Goal: Transaction & Acquisition: Download file/media

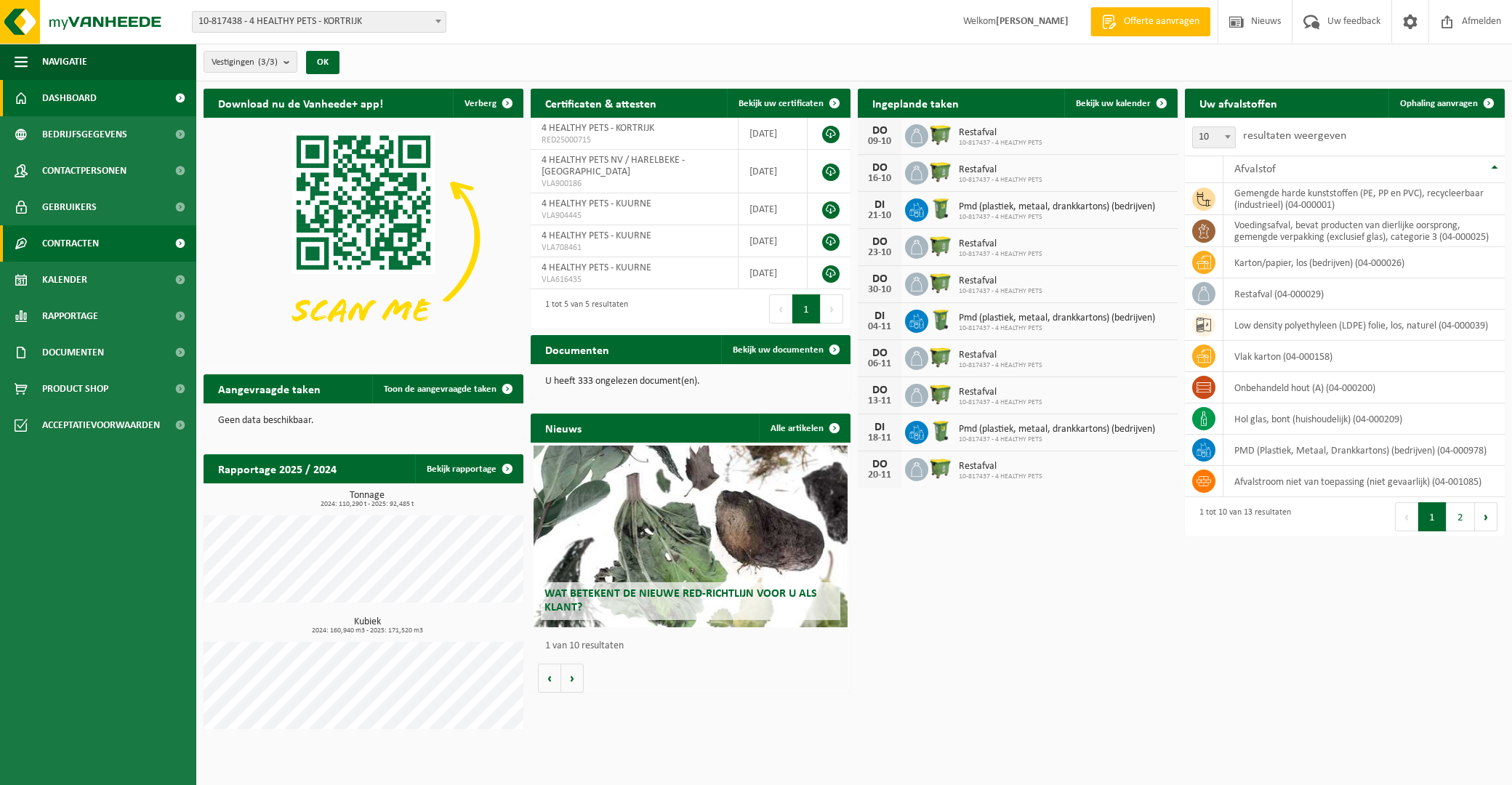
click at [69, 245] on span "Contracten" at bounding box center [71, 244] width 57 height 36
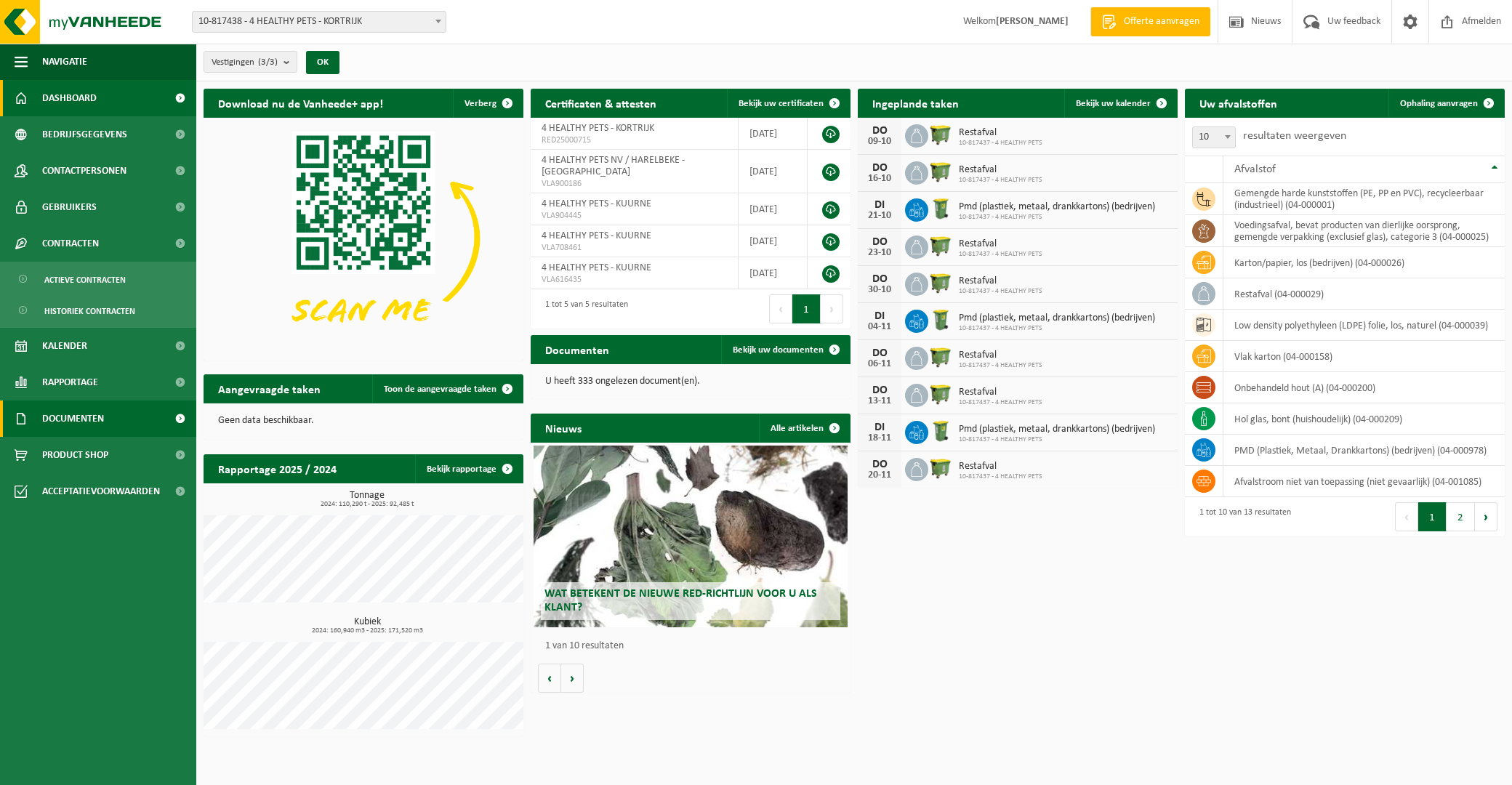
click at [69, 415] on span "Documenten" at bounding box center [73, 418] width 61 height 36
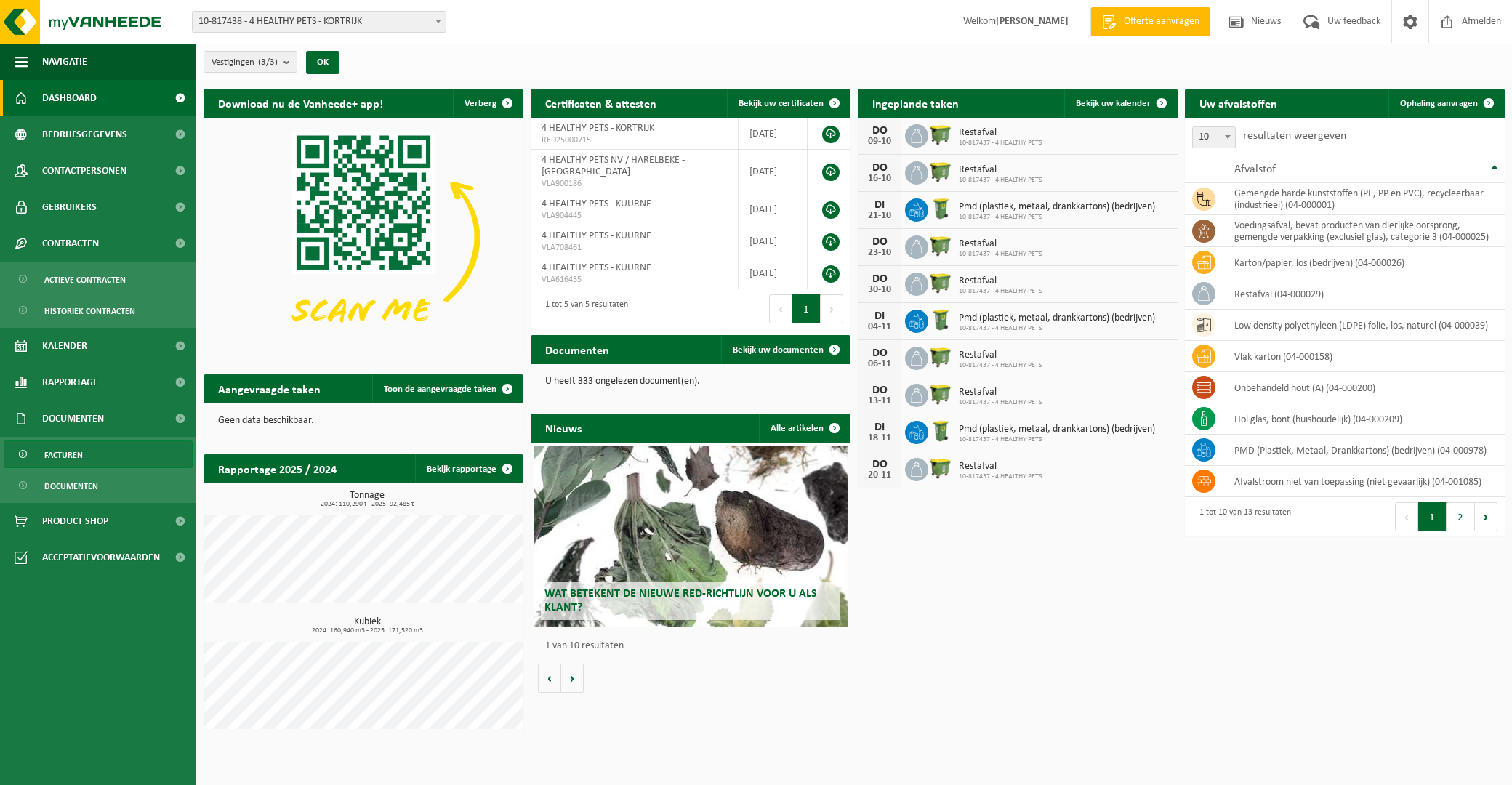
click at [64, 455] on span "Facturen" at bounding box center [63, 455] width 39 height 28
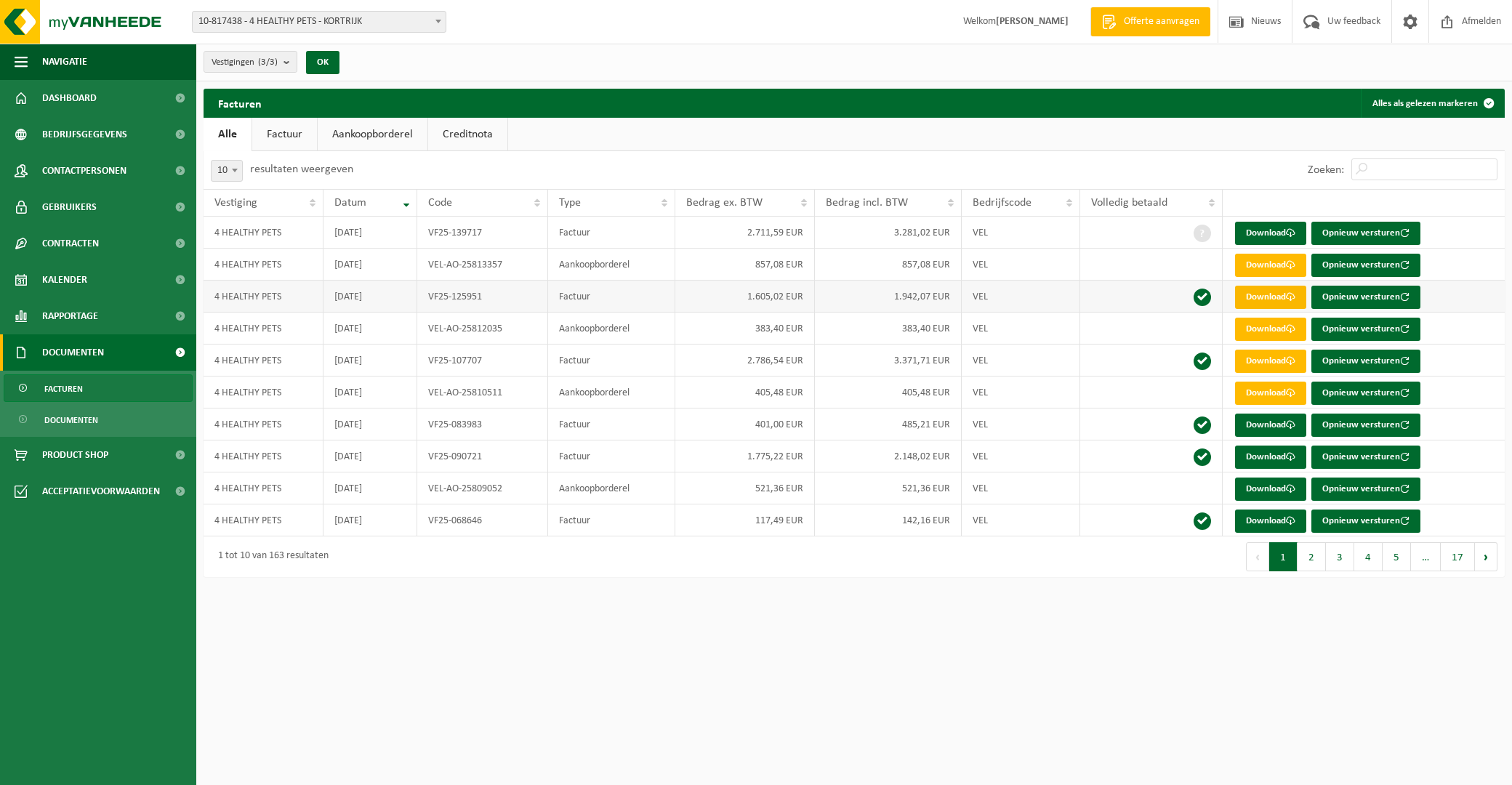
click at [1269, 290] on link "Download" at bounding box center [1271, 297] width 71 height 23
click at [1267, 330] on link "Download" at bounding box center [1271, 329] width 71 height 23
click at [802, 663] on html "Vestiging: 10-817438 - 4 HEALTHY PETS - KORTRIJK 10-817437 - 4 HEALTHY PETS - K…" at bounding box center [756, 392] width 1512 height 785
click at [1260, 361] on link "Download" at bounding box center [1271, 361] width 71 height 23
click at [1258, 394] on link "Download" at bounding box center [1271, 392] width 71 height 23
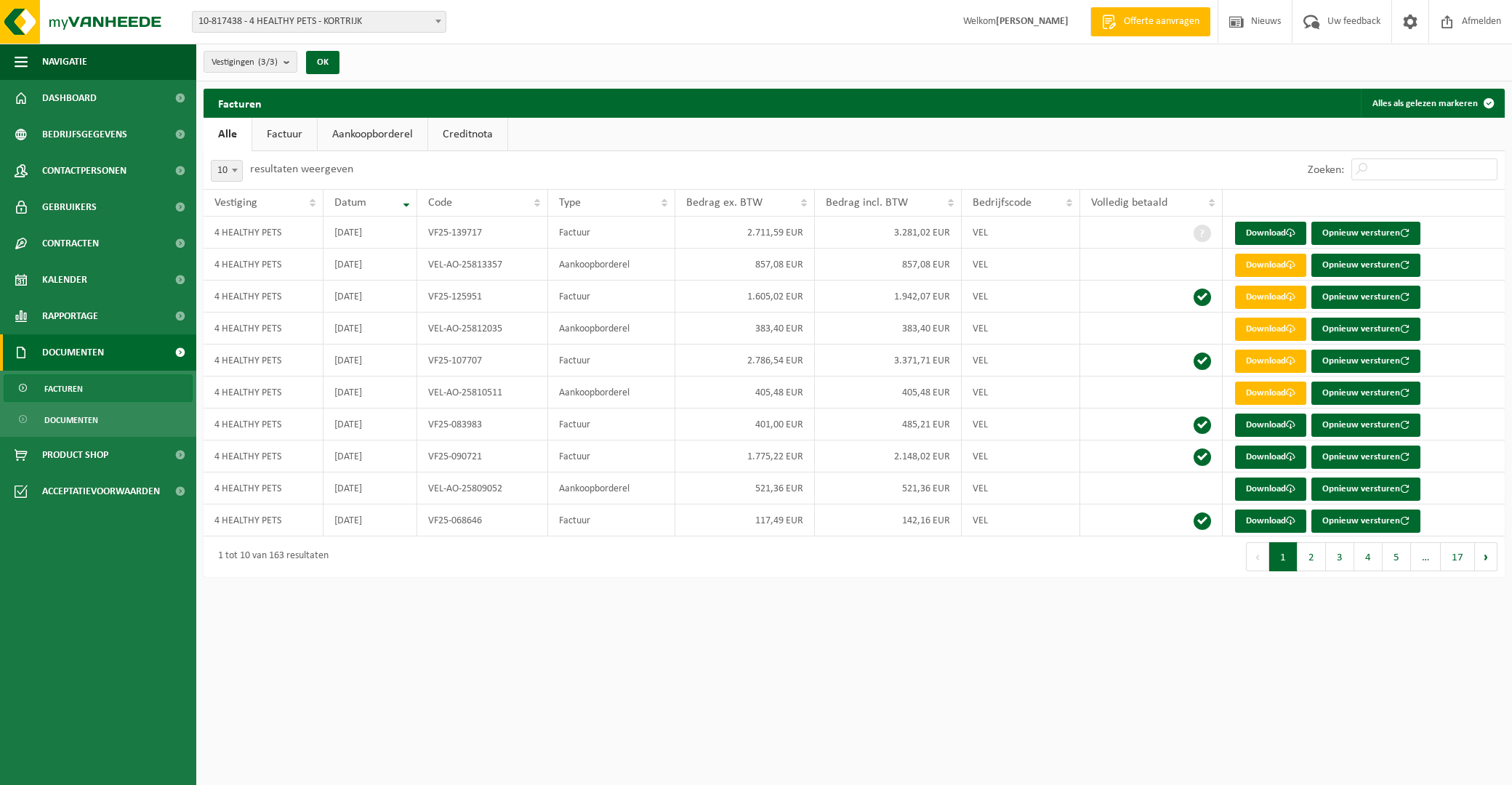
drag, startPoint x: 1045, startPoint y: 655, endPoint x: 1079, endPoint y: 565, distance: 96.2
click at [1047, 645] on html "Vestiging: 10-817438 - 4 HEALTHY PETS - KORTRIJK 10-817437 - 4 HEALTHY PETS - K…" at bounding box center [756, 392] width 1512 height 785
click at [1261, 363] on link "Download" at bounding box center [1271, 361] width 71 height 23
